Goal: Task Accomplishment & Management: Manage account settings

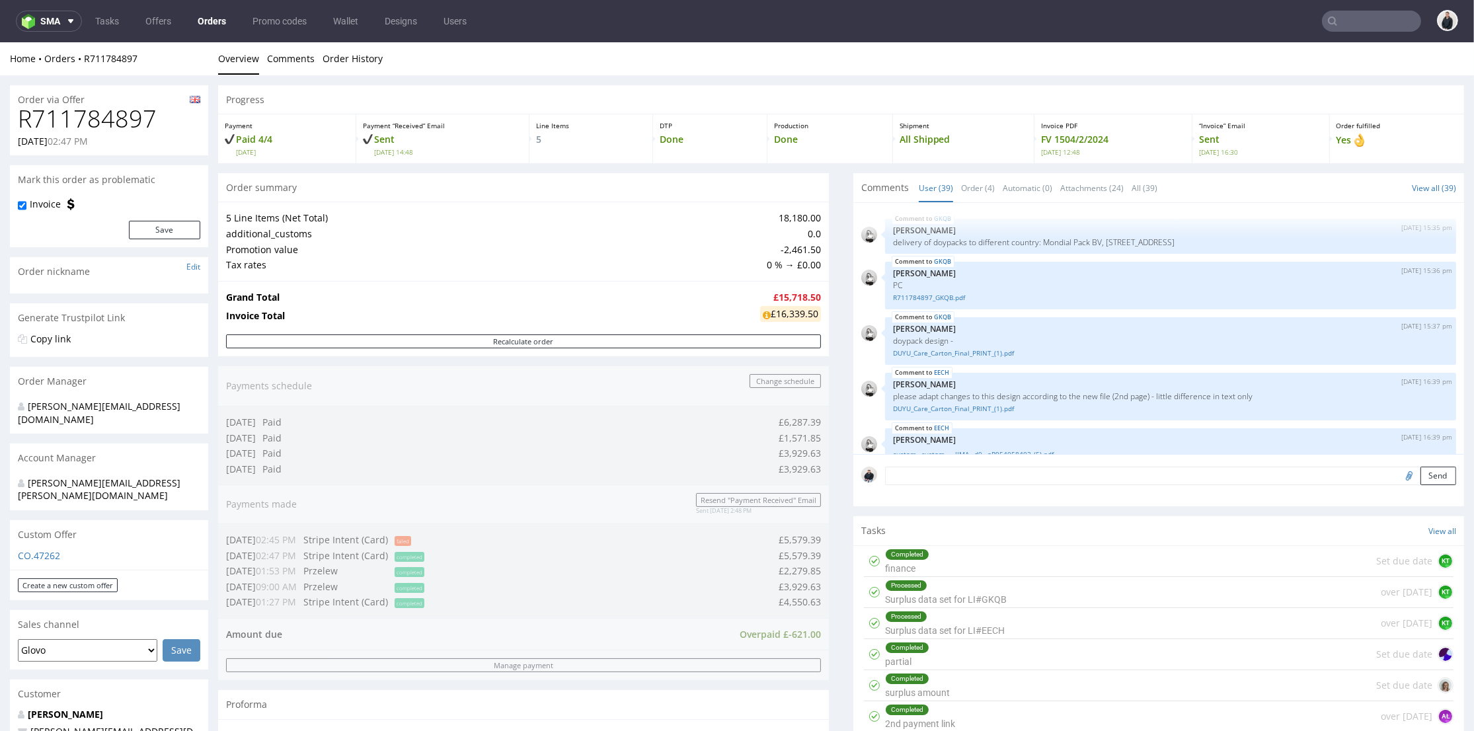
scroll to position [2048, 0]
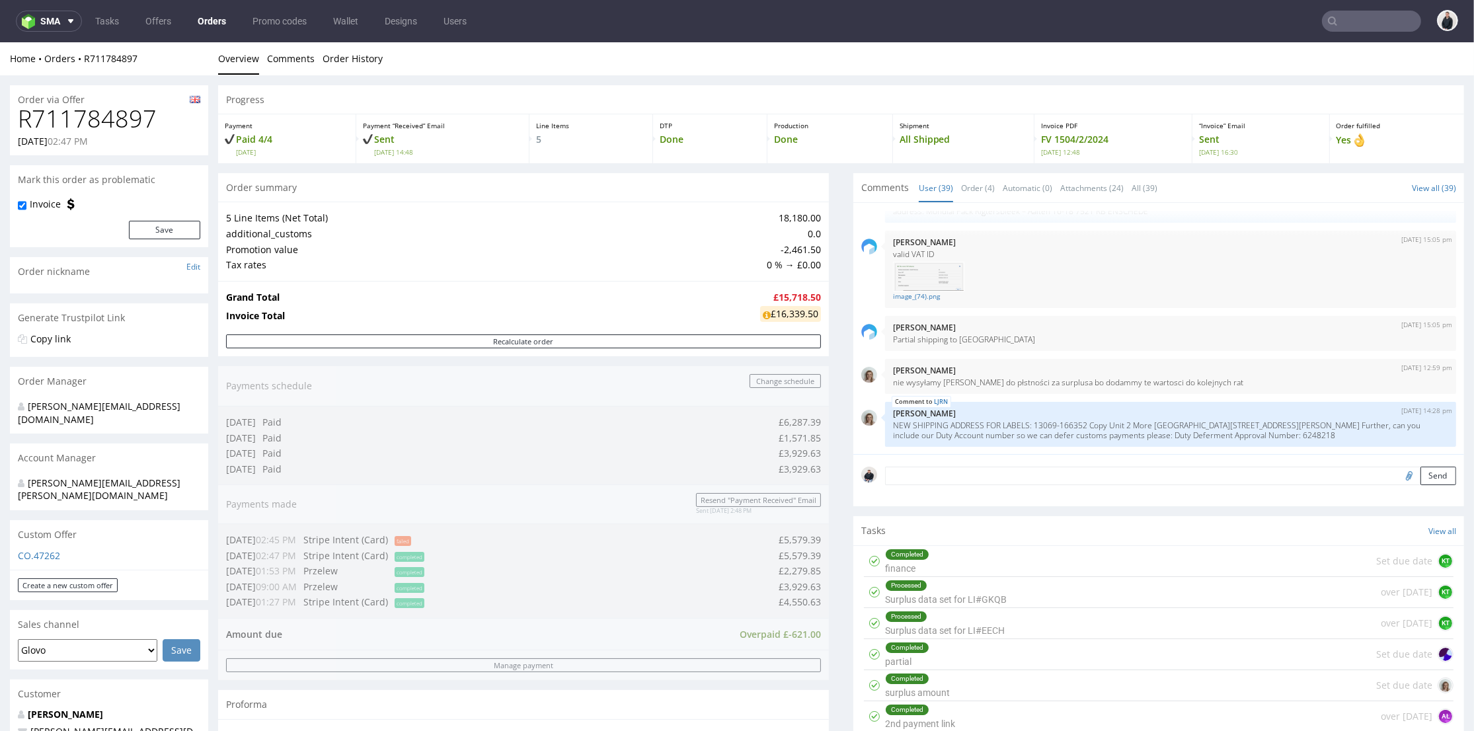
click at [1336, 13] on input "text" at bounding box center [1371, 21] width 99 height 21
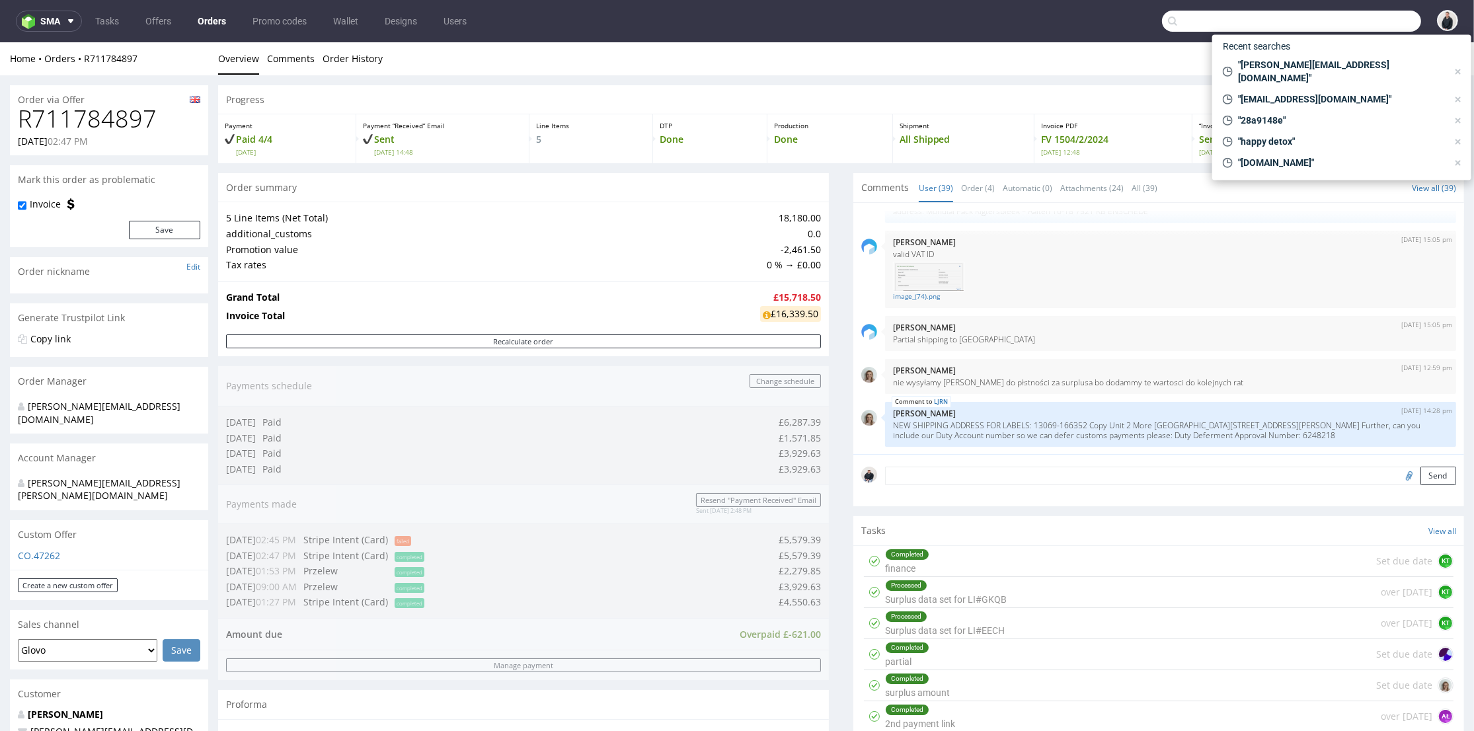
paste input "raphael@duyucare.com"
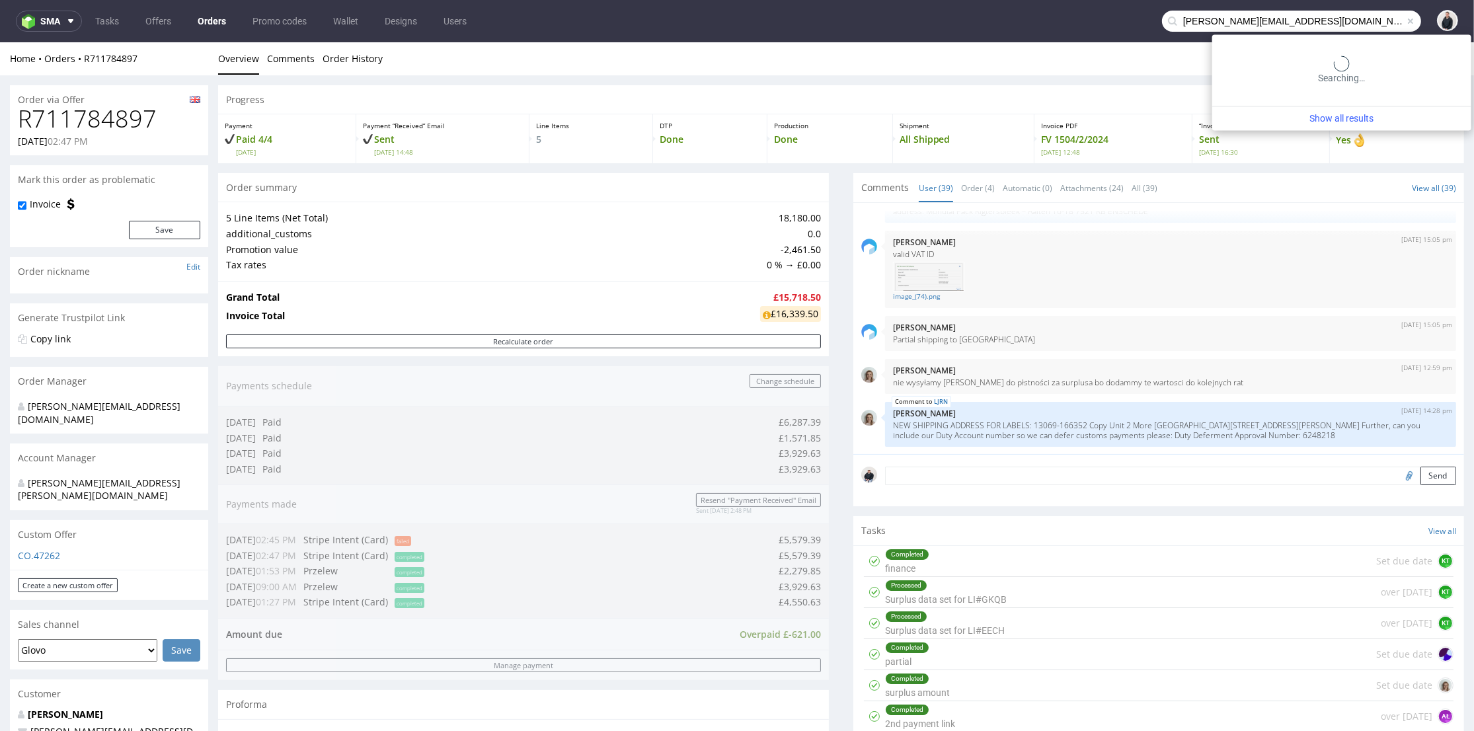
type input "raphael@duyucare.com"
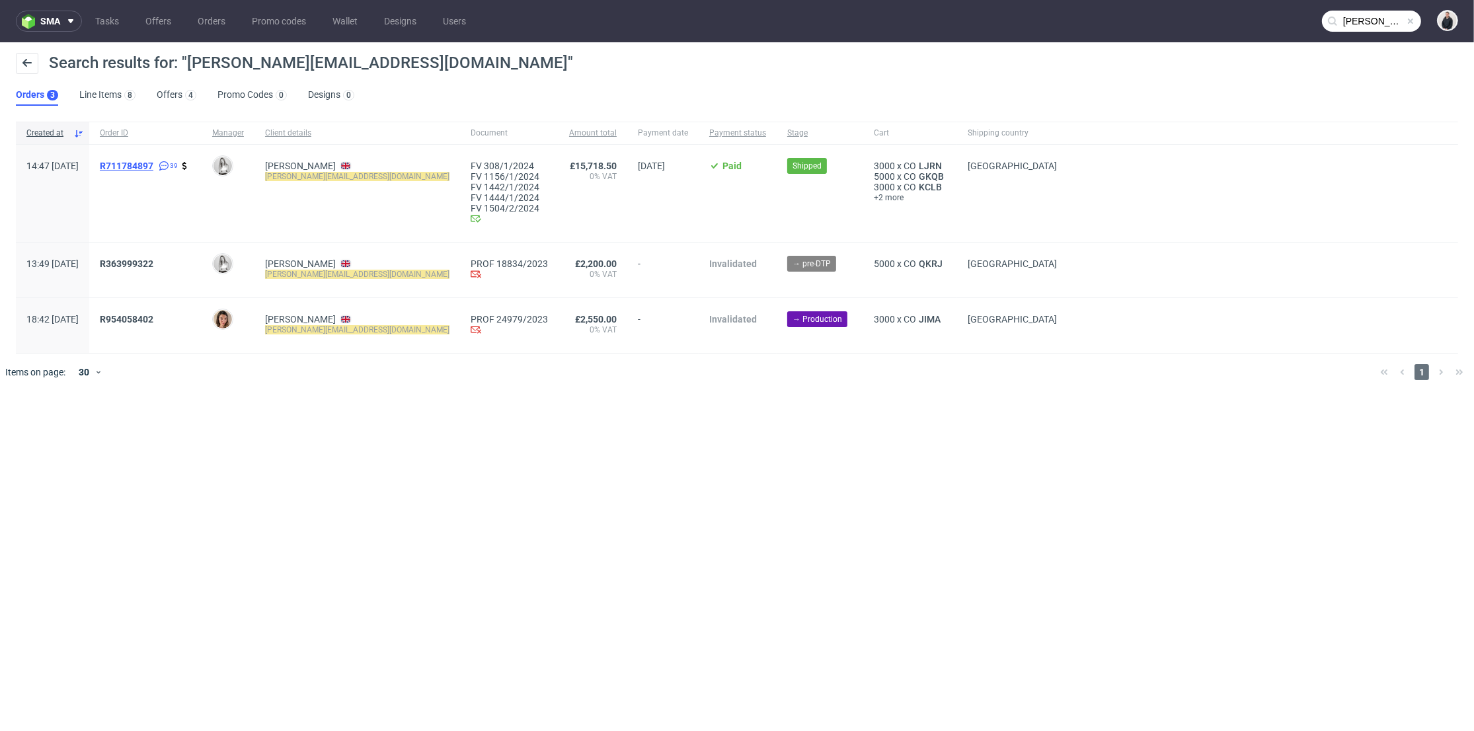
click at [153, 164] on span "R711784897" at bounding box center [127, 166] width 54 height 11
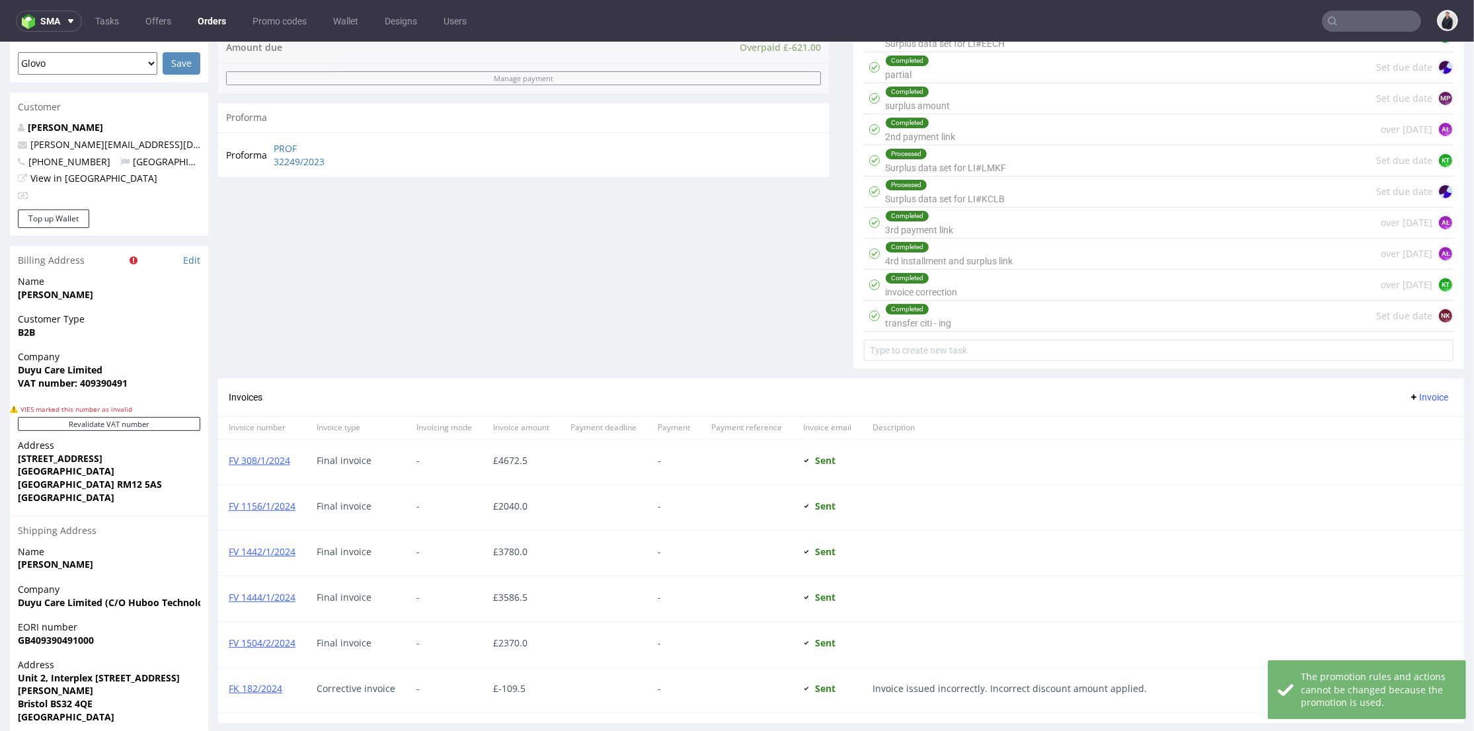
scroll to position [888, 0]
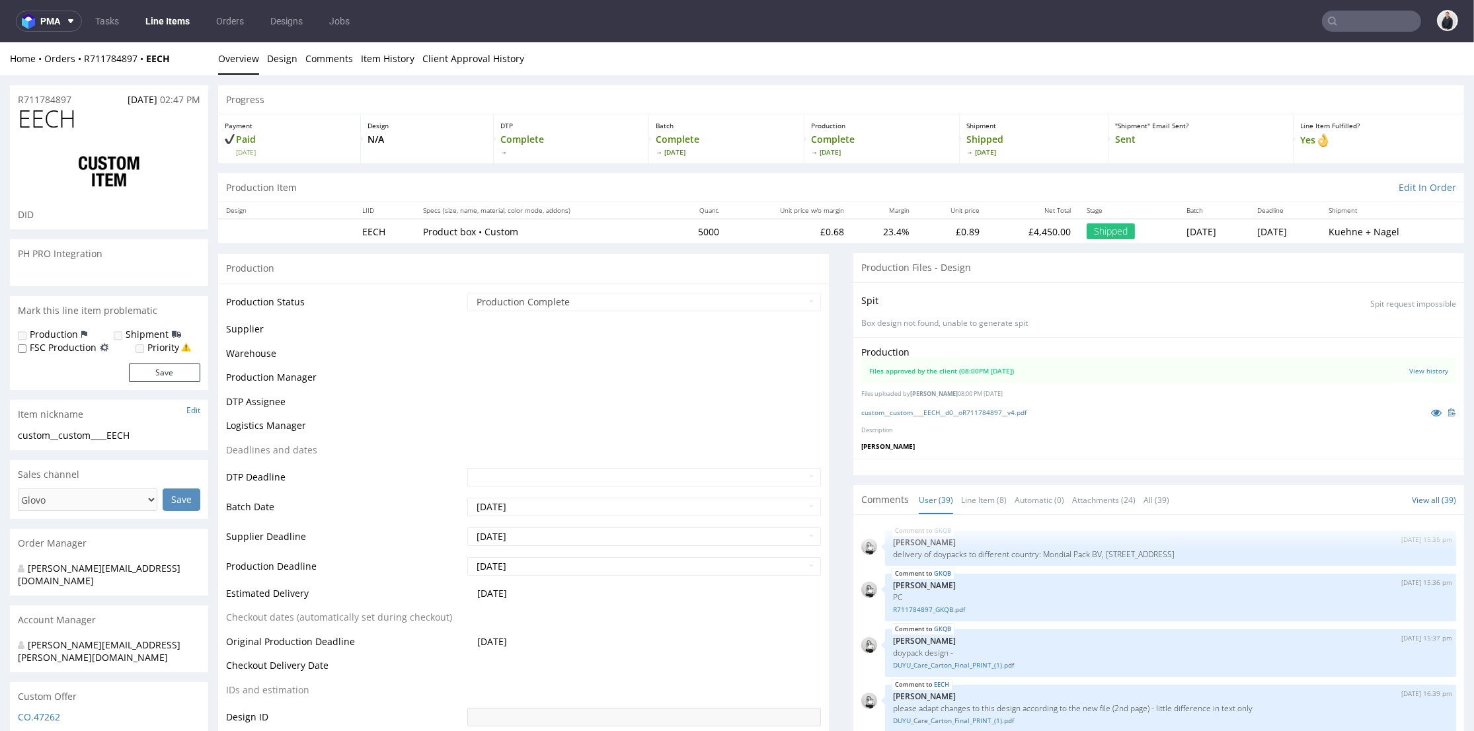
scroll to position [2048, 0]
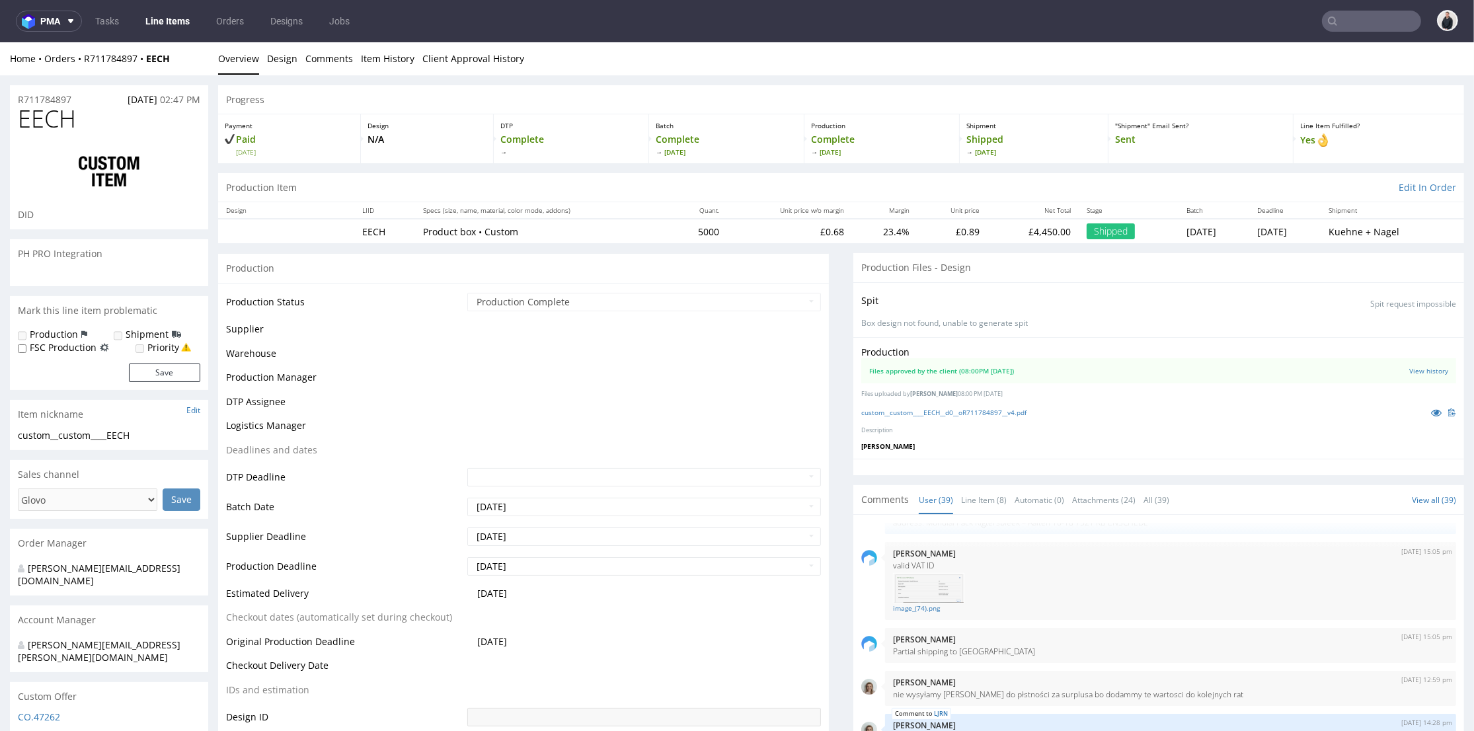
select select "in_progress"
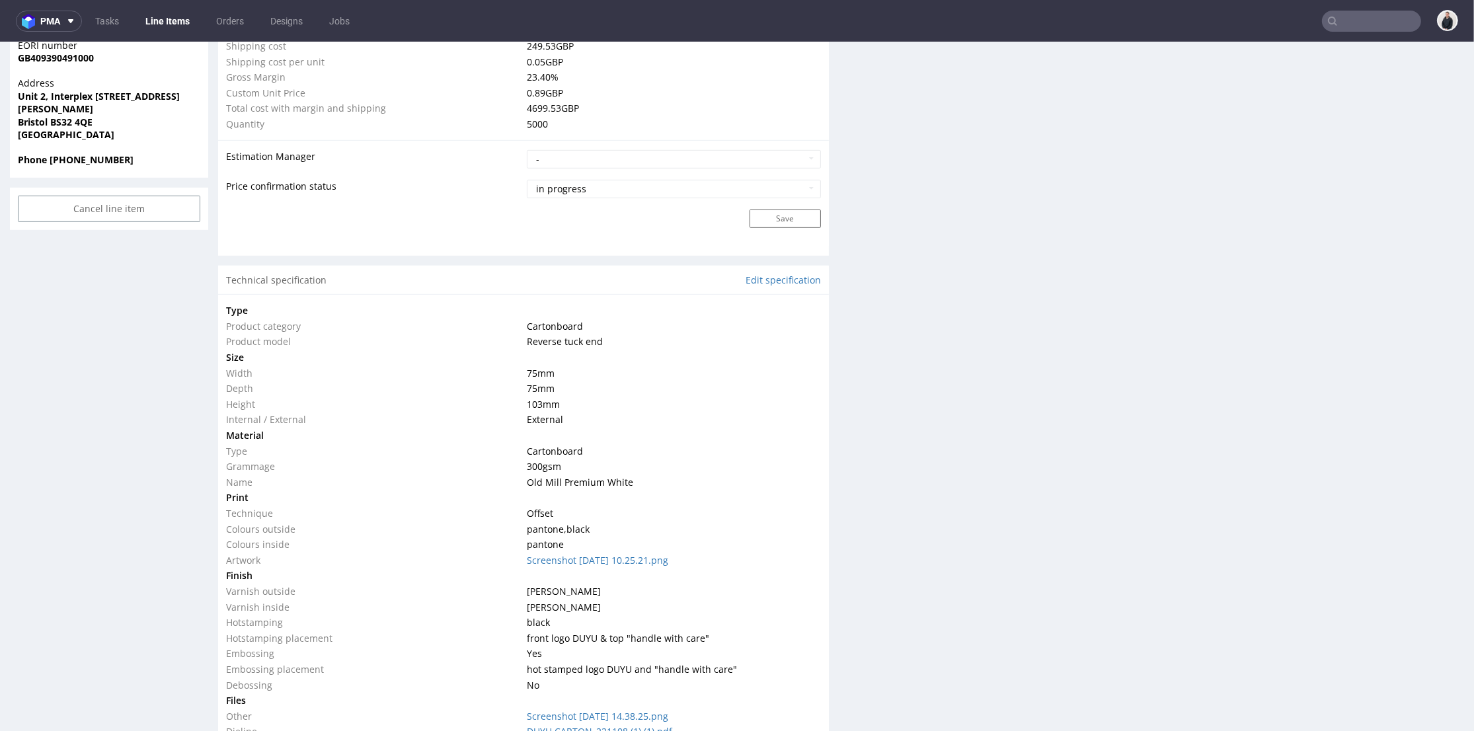
scroll to position [1101, 0]
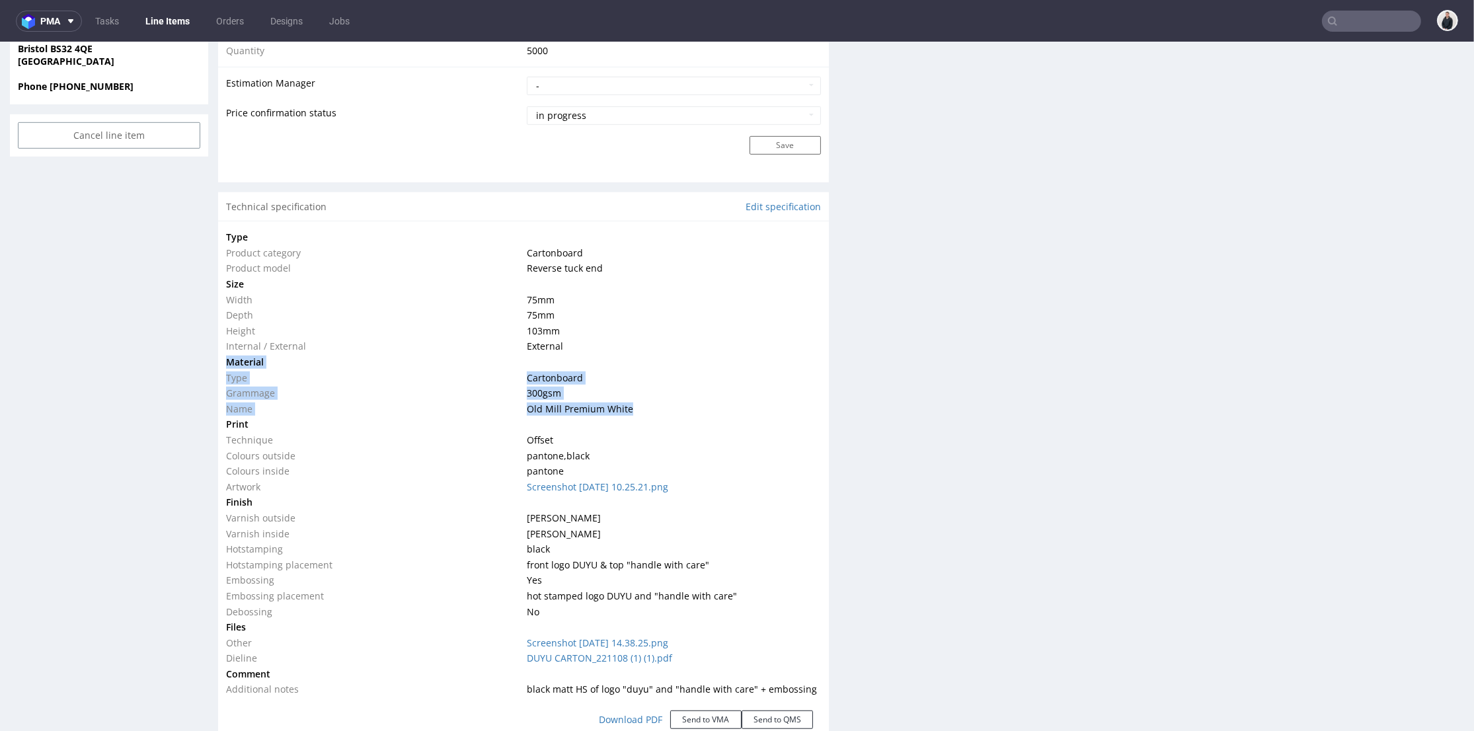
drag, startPoint x: 627, startPoint y: 408, endPoint x: 227, endPoint y: 364, distance: 402.4
click tbody "Type Product category Cartonboard Product model Reverse tuck end Size Width 75 …"
copy tbody "Material Type Cartonboard Grammage 300 gsm Name Old Mill Premium White"
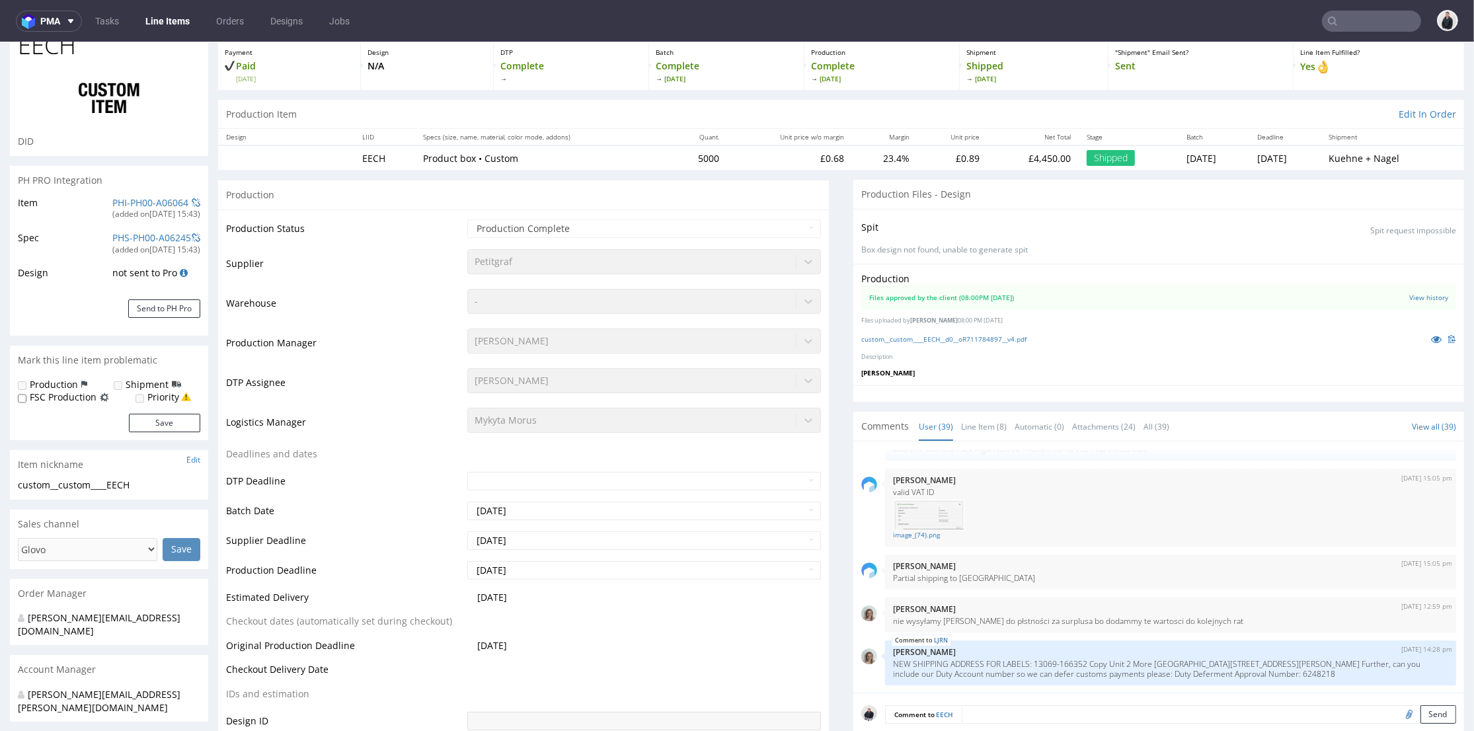
scroll to position [0, 0]
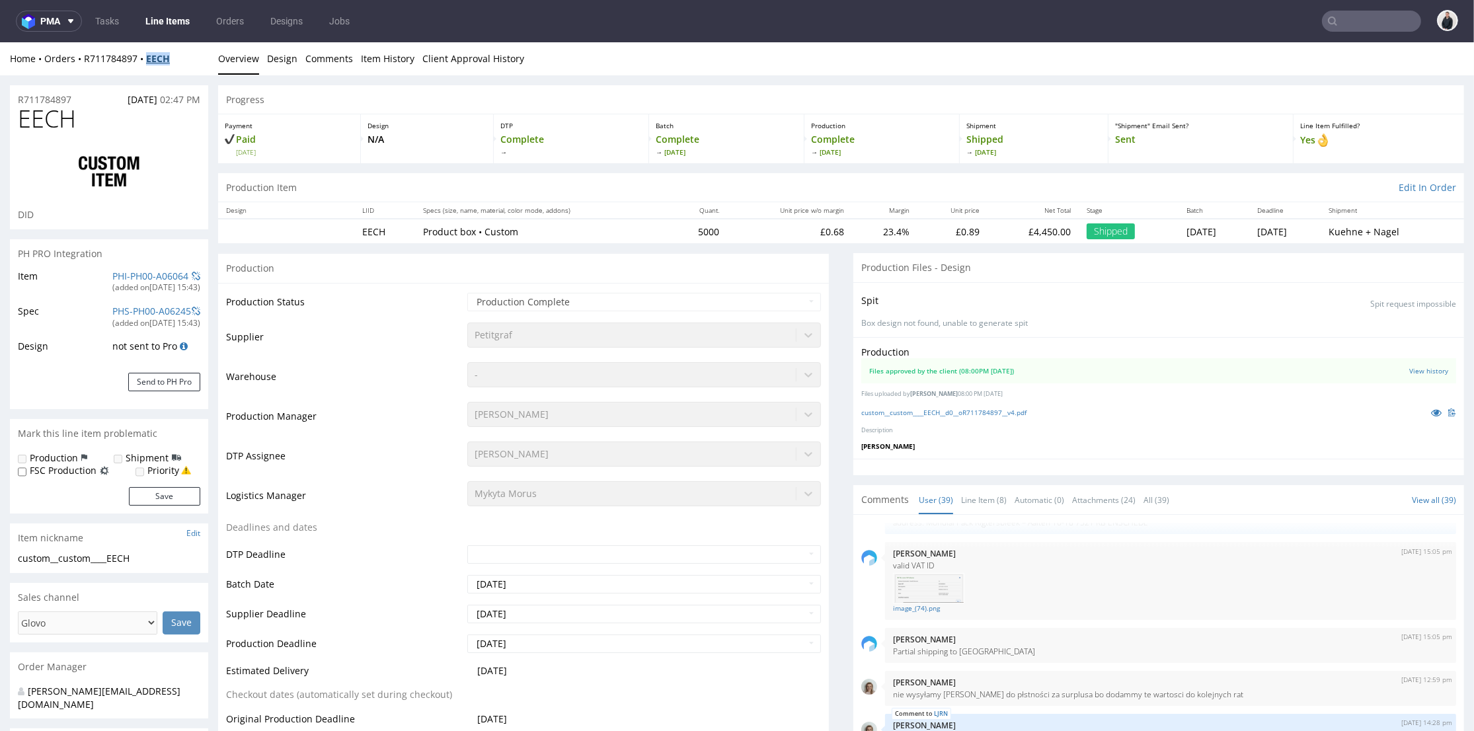
drag, startPoint x: 168, startPoint y: 59, endPoint x: 147, endPoint y: 59, distance: 21.1
click at [147, 59] on div "Home Orders R711784897 EECH" at bounding box center [109, 58] width 198 height 13
copy strong "EECH"
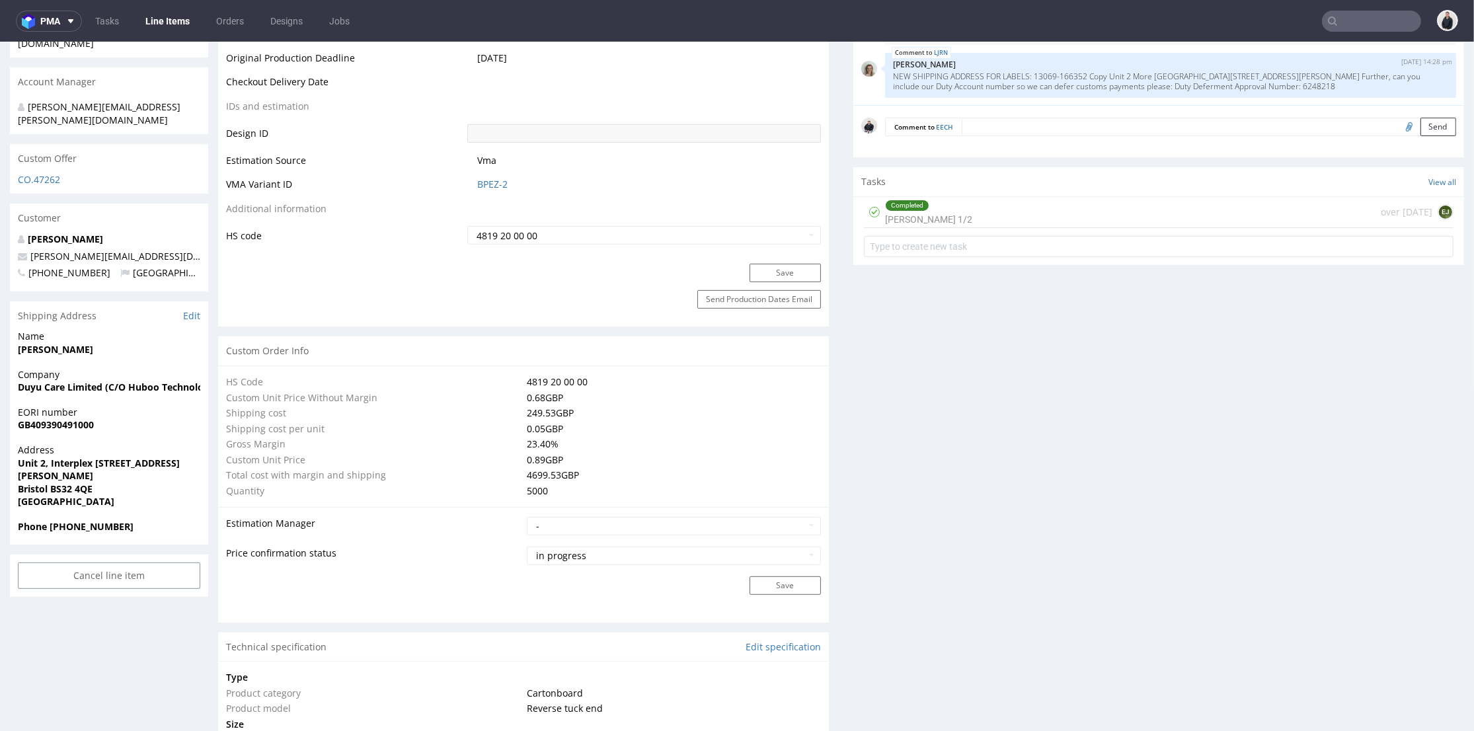
scroll to position [1174, 0]
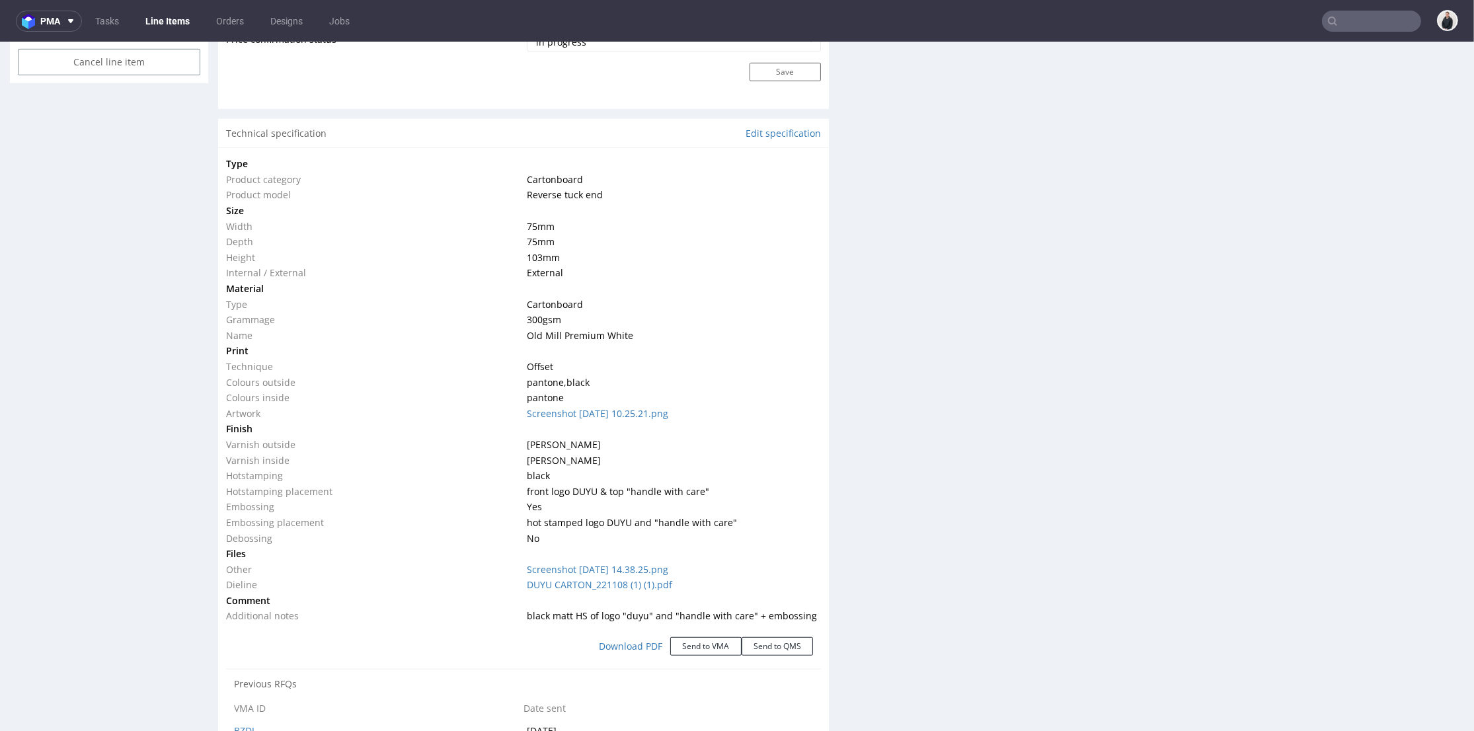
drag, startPoint x: 523, startPoint y: 300, endPoint x: 617, endPoint y: 319, distance: 96.4
click tbody "Type Product category Cartonboard Product model Reverse tuck end Size Width 75 …"
click td "300 gsm"
drag, startPoint x: 623, startPoint y: 335, endPoint x: 517, endPoint y: 304, distance: 110.2
click tbody "Type Product category Cartonboard Product model Reverse tuck end Size Width 75 …"
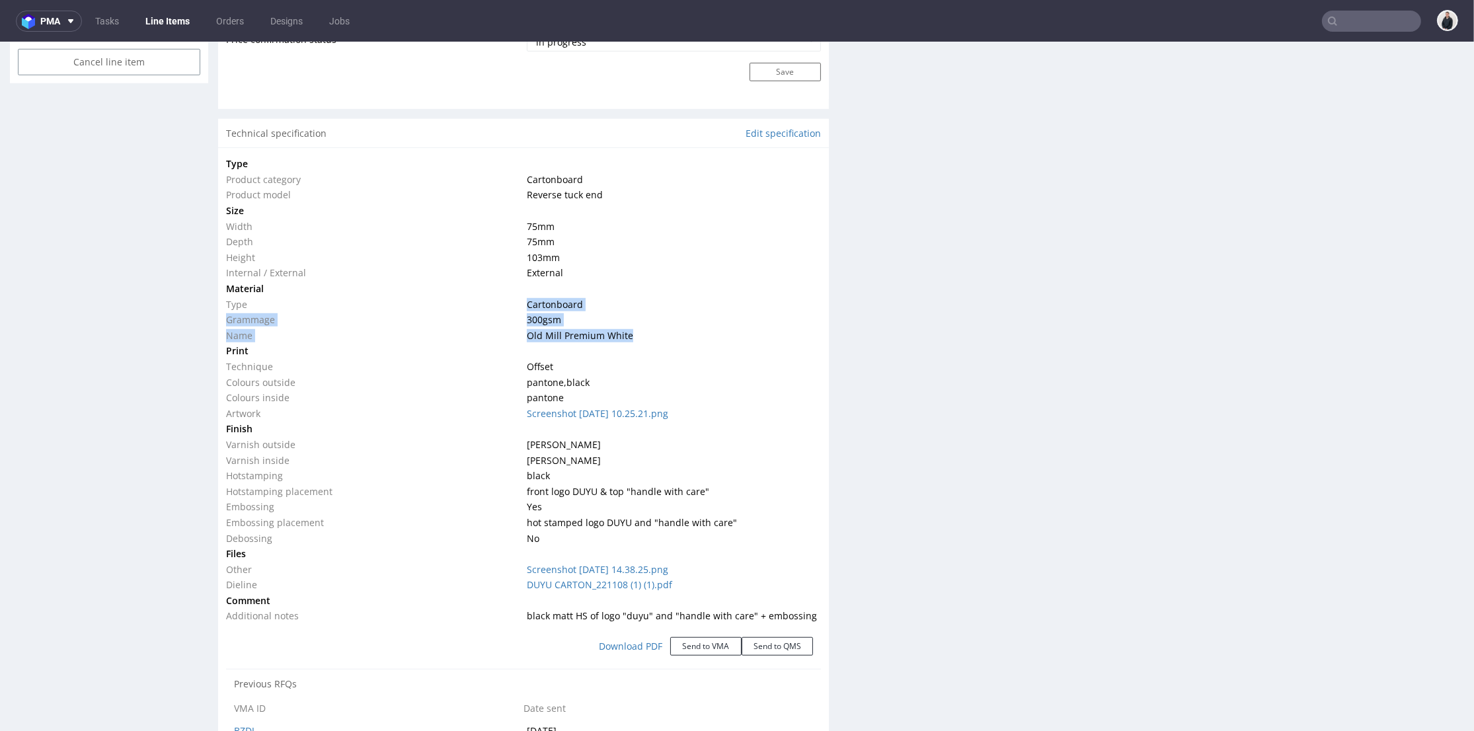
copy tbody "Cartonboard Grammage 300 gsm Name Old Mill Premium White"
click span "Old Mill Premium White"
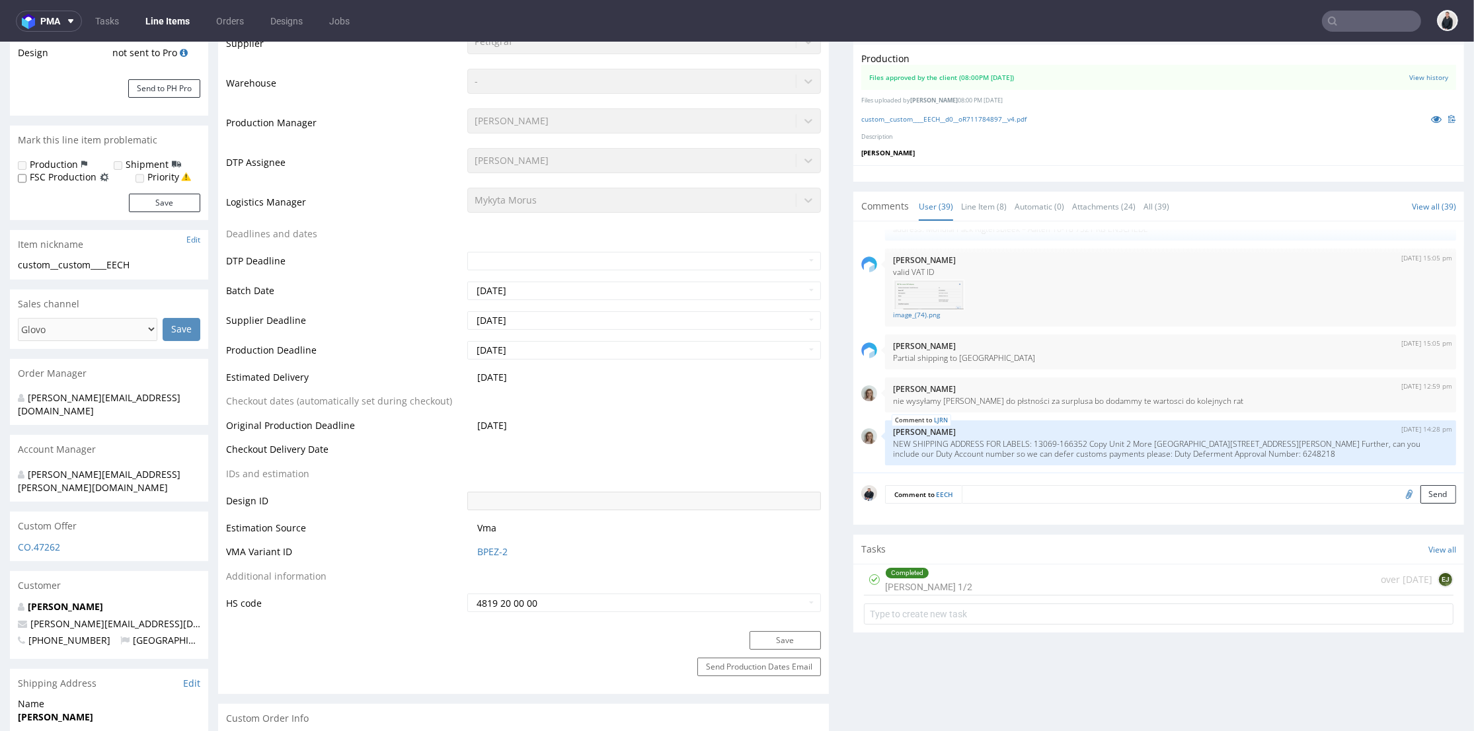
scroll to position [0, 0]
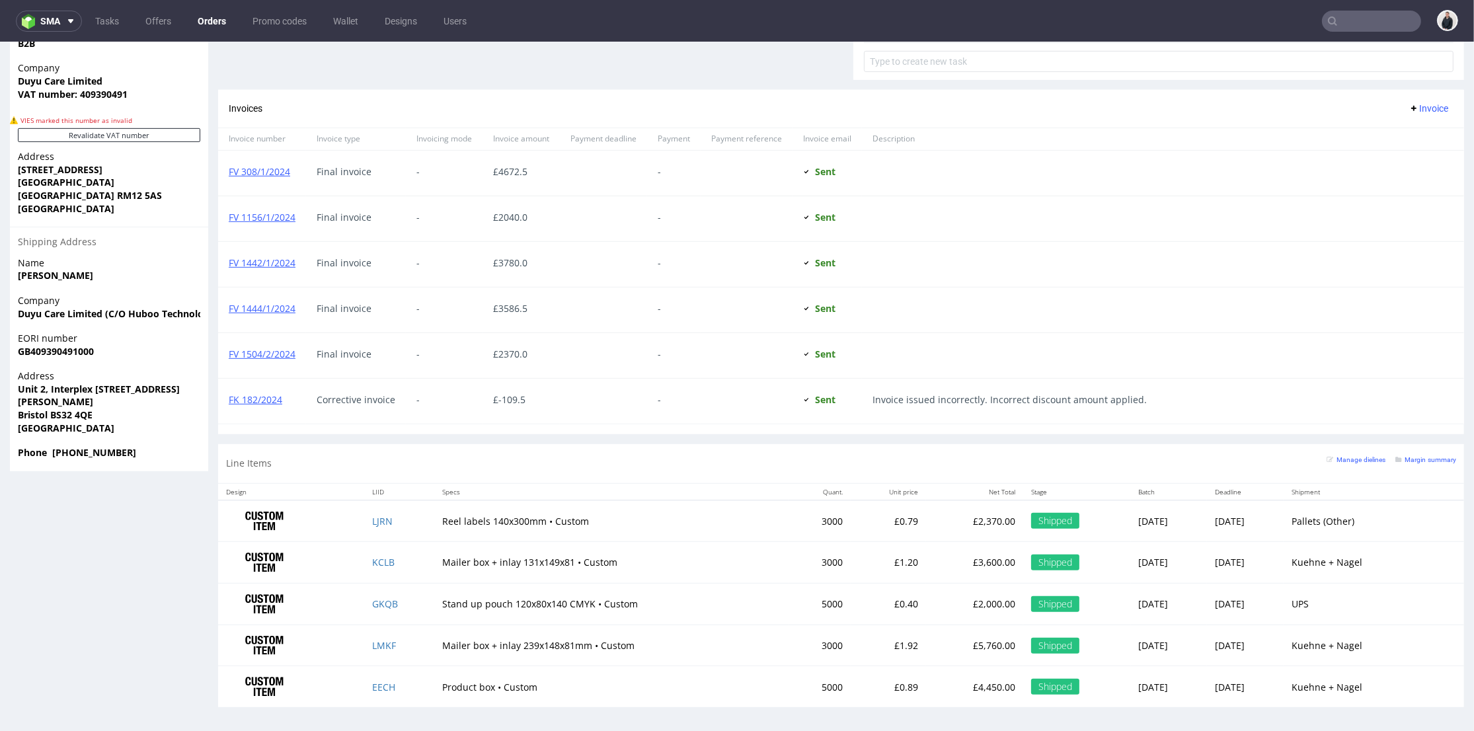
scroll to position [4, 0]
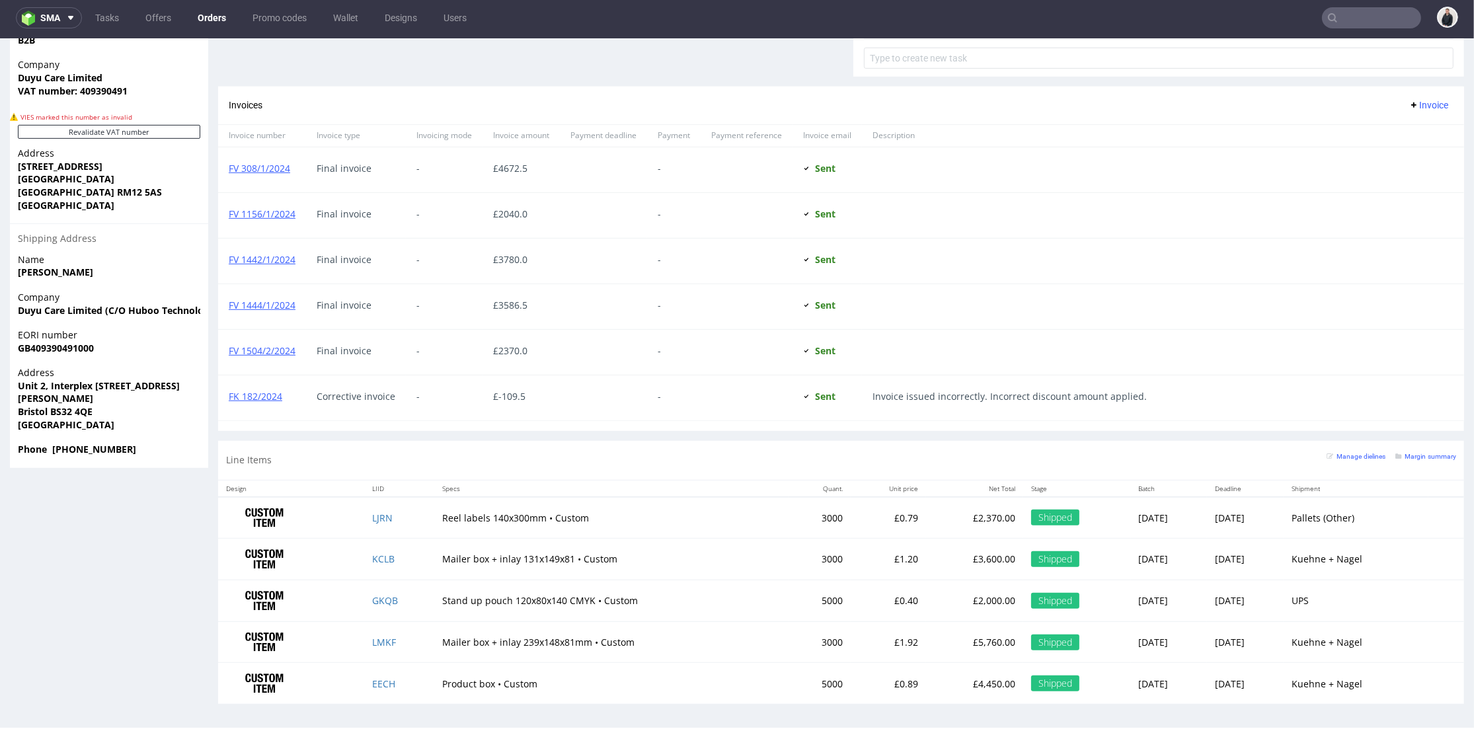
click at [282, 554] on img at bounding box center [264, 559] width 66 height 33
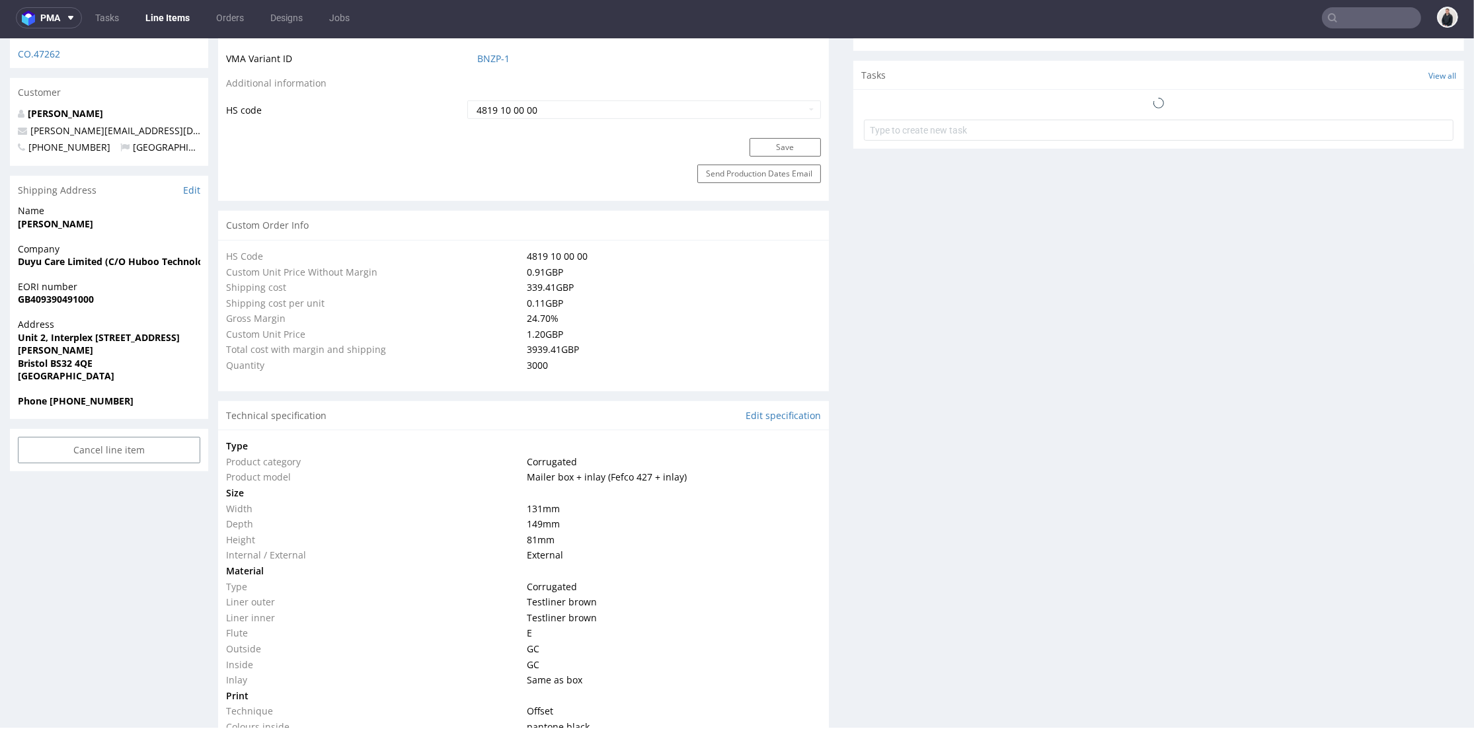
scroll to position [1151, 0]
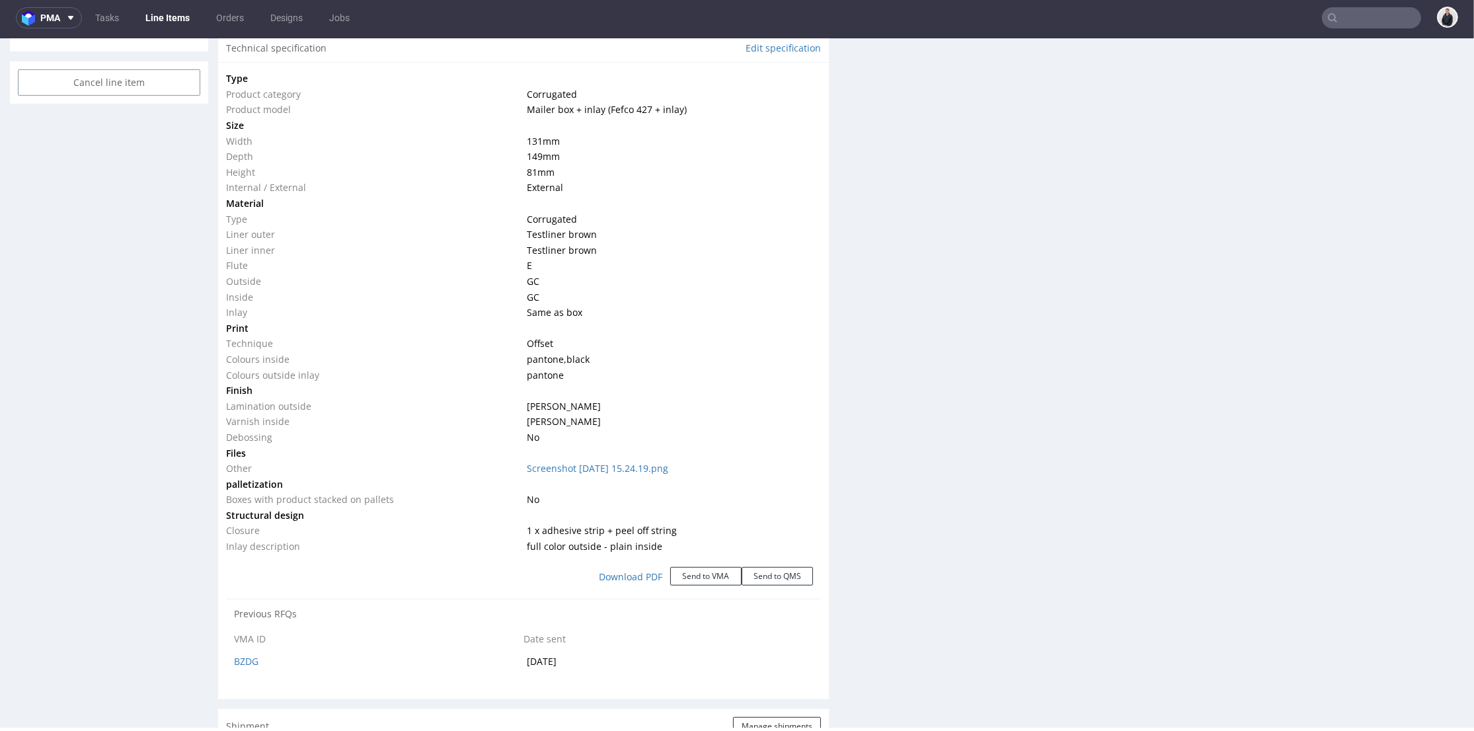
select select "in_progress"
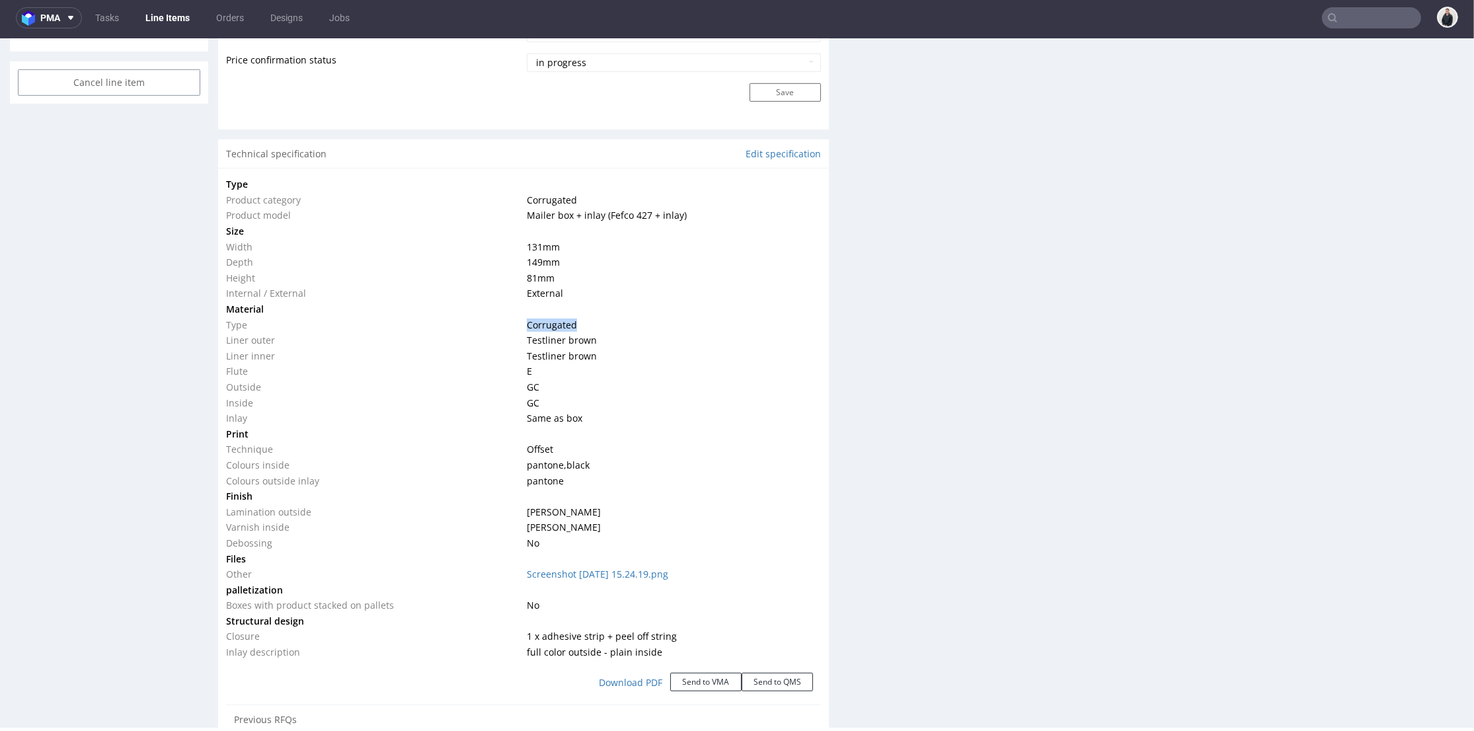
drag, startPoint x: 572, startPoint y: 323, endPoint x: 504, endPoint y: 323, distance: 68.7
click at [504, 323] on tr "Type Corrugated" at bounding box center [523, 325] width 595 height 16
copy tr "Corrugated"
